Goal: Information Seeking & Learning: Learn about a topic

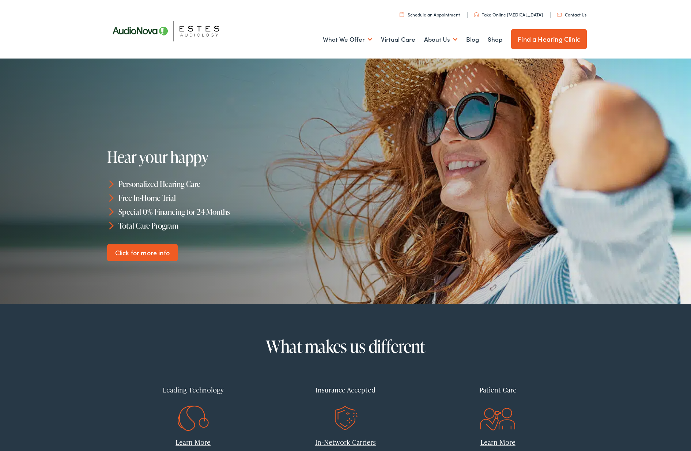
click at [196, 30] on img at bounding box center [170, 31] width 132 height 46
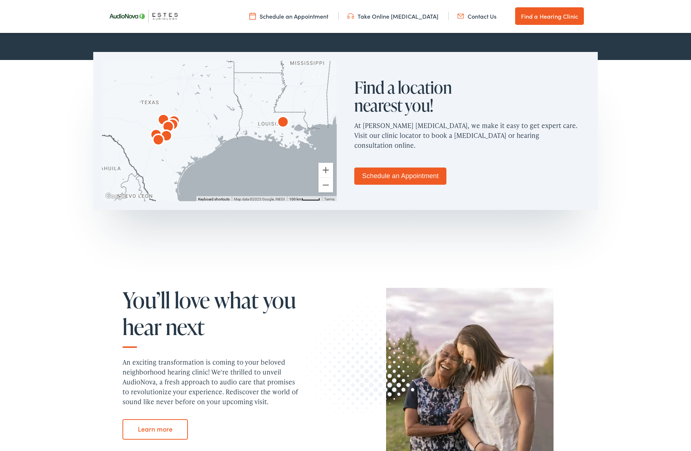
scroll to position [407, 0]
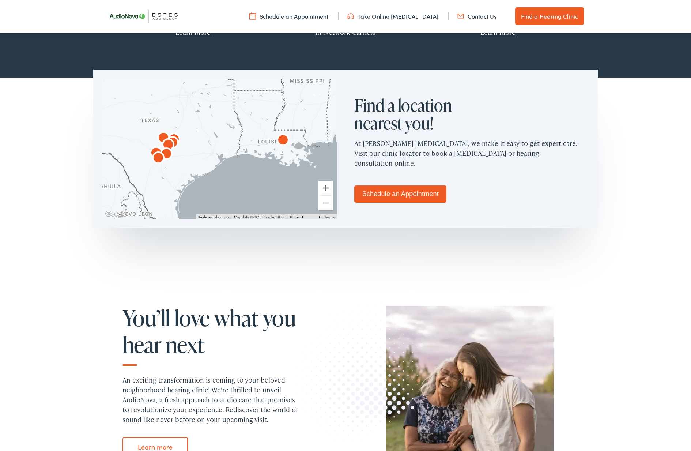
click at [166, 141] on img "AudioNova" at bounding box center [168, 146] width 18 height 18
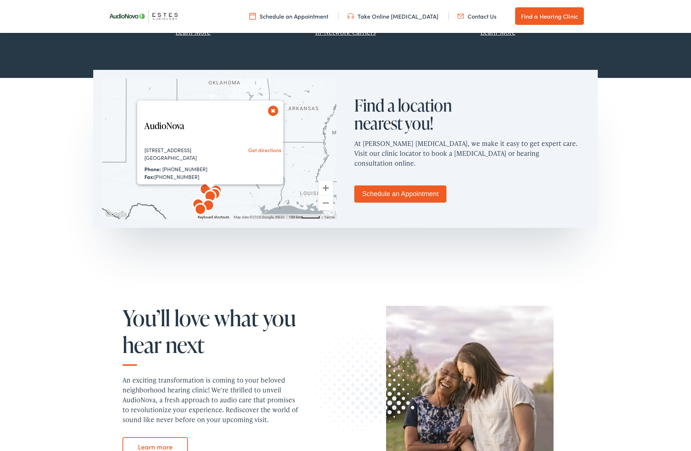
click at [204, 188] on img "AudioNova" at bounding box center [210, 197] width 18 height 18
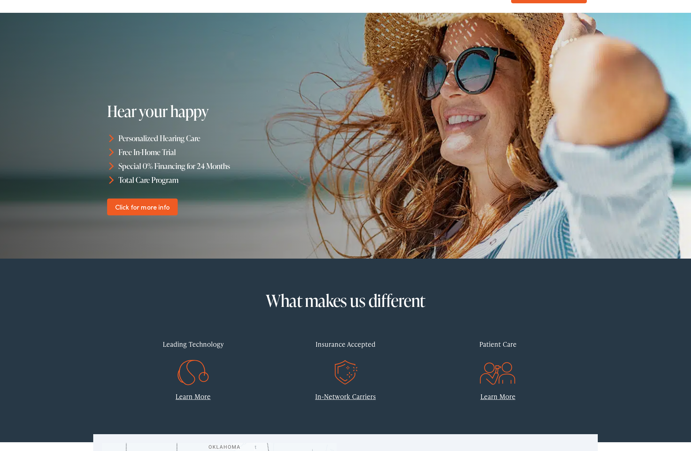
scroll to position [0, 0]
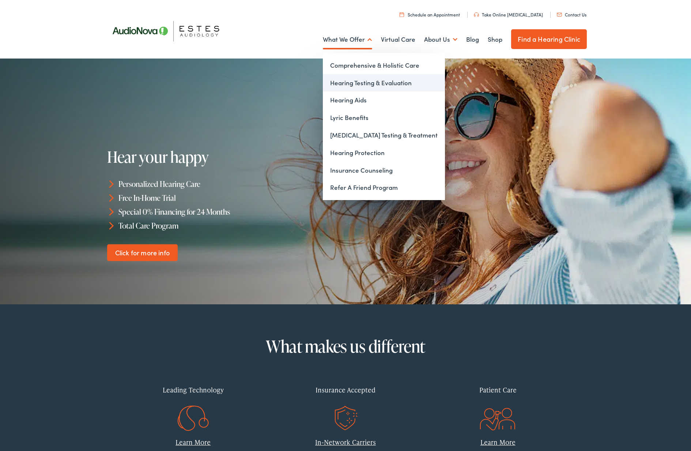
click at [361, 84] on link "Hearing Testing & Evaluation" at bounding box center [384, 83] width 122 height 18
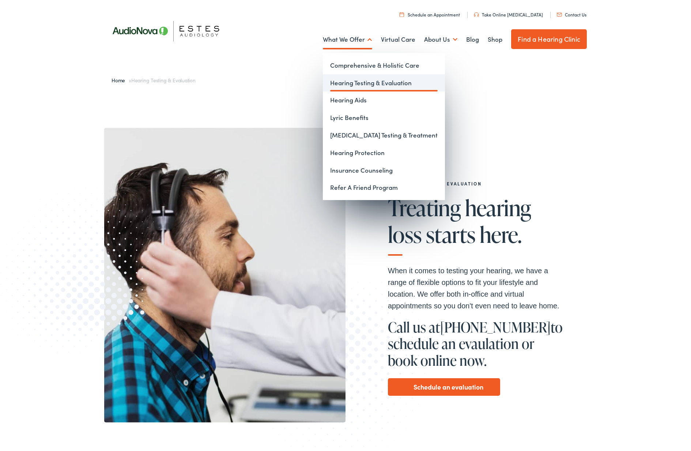
click at [370, 83] on link "Hearing Testing & Evaluation" at bounding box center [384, 83] width 122 height 18
